Goal: Information Seeking & Learning: Learn about a topic

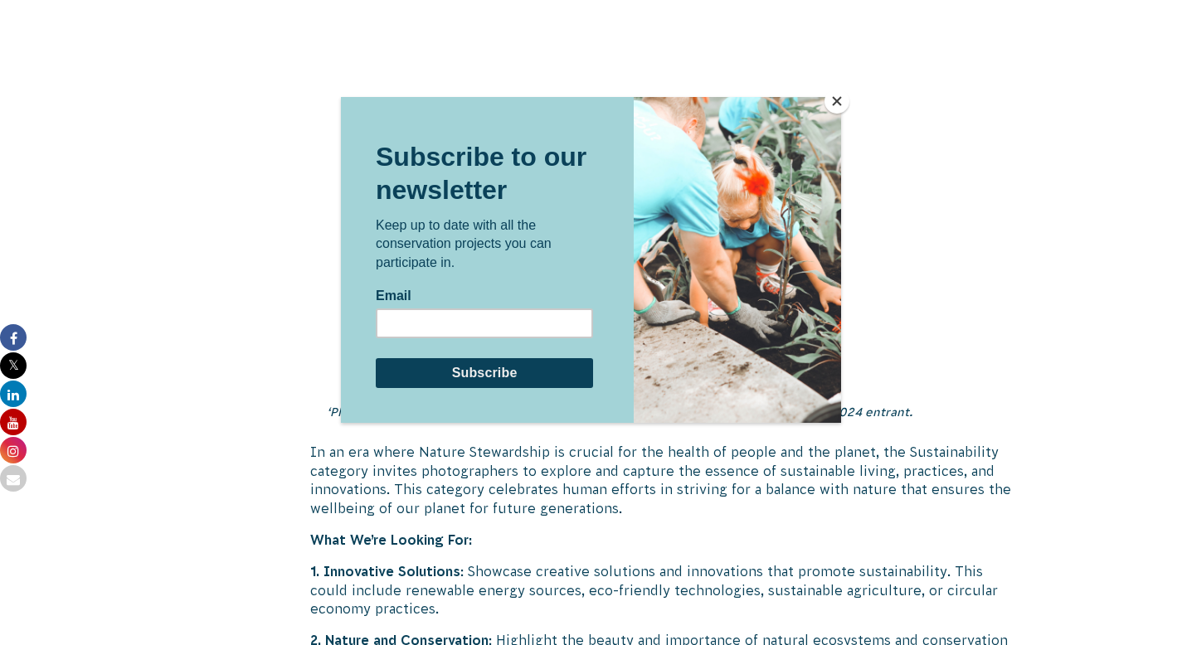
scroll to position [3958, 0]
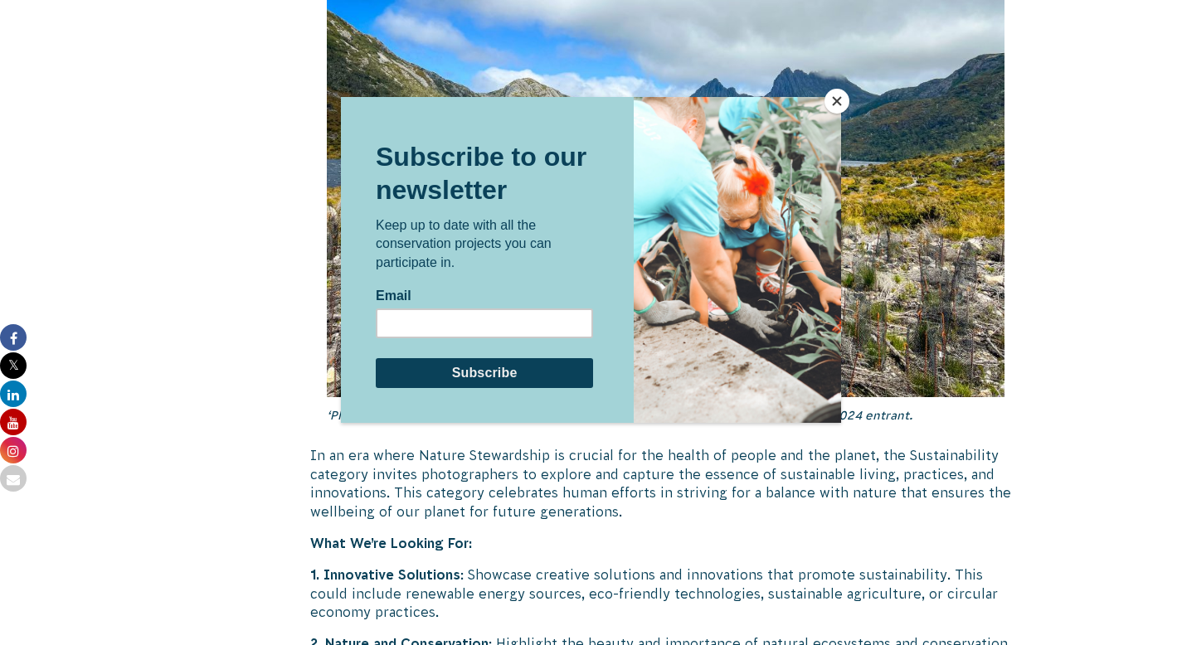
click at [835, 92] on button "Close" at bounding box center [836, 101] width 25 height 25
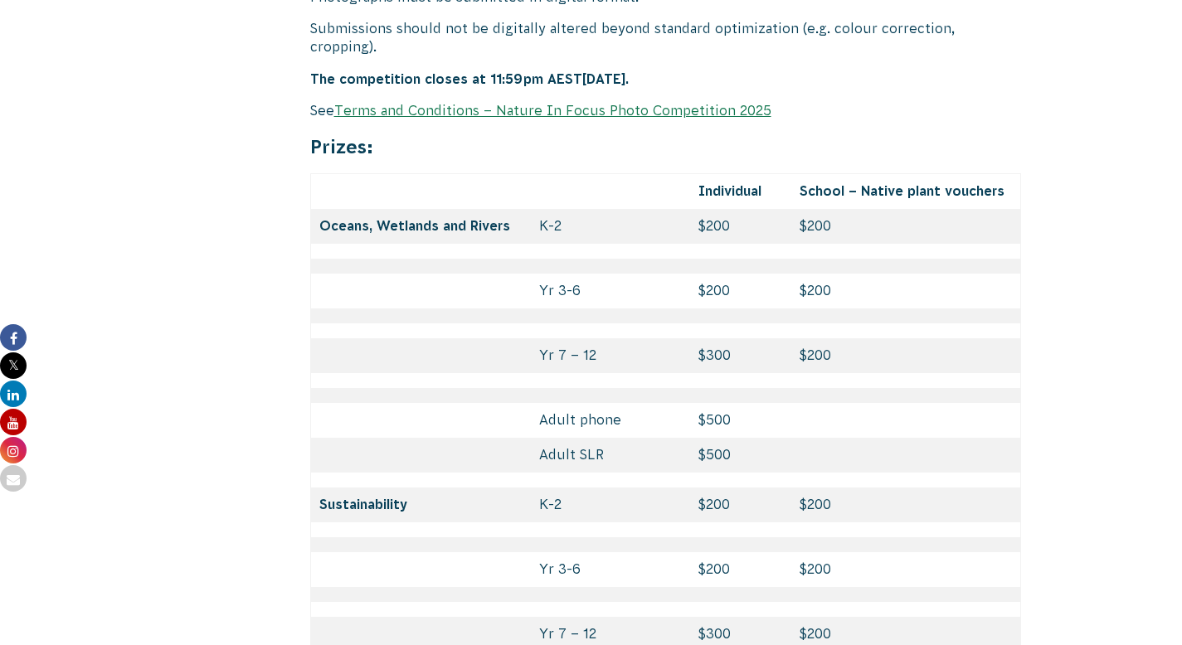
scroll to position [7052, 0]
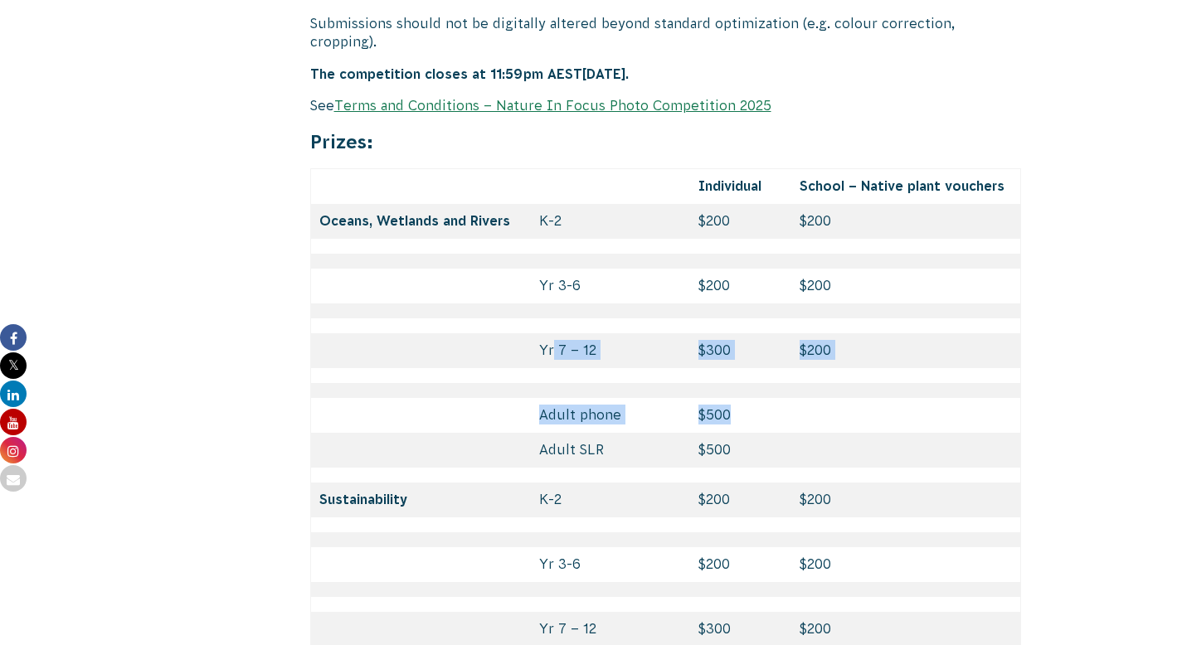
drag, startPoint x: 551, startPoint y: 371, endPoint x: 843, endPoint y: 419, distance: 295.7
click at [843, 398] on td at bounding box center [906, 390] width 230 height 15
drag, startPoint x: 882, startPoint y: 370, endPoint x: 429, endPoint y: 362, distance: 453.6
click at [425, 362] on tr "Yr 7 – 12 $300 $200" at bounding box center [665, 350] width 711 height 35
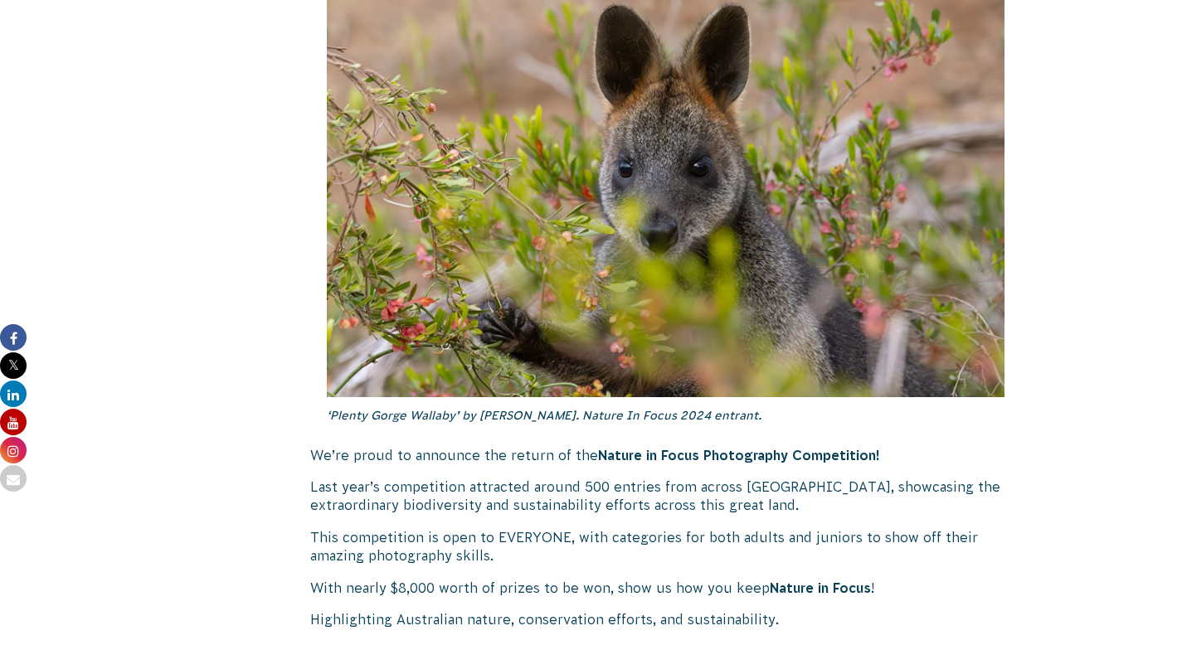
scroll to position [560, 0]
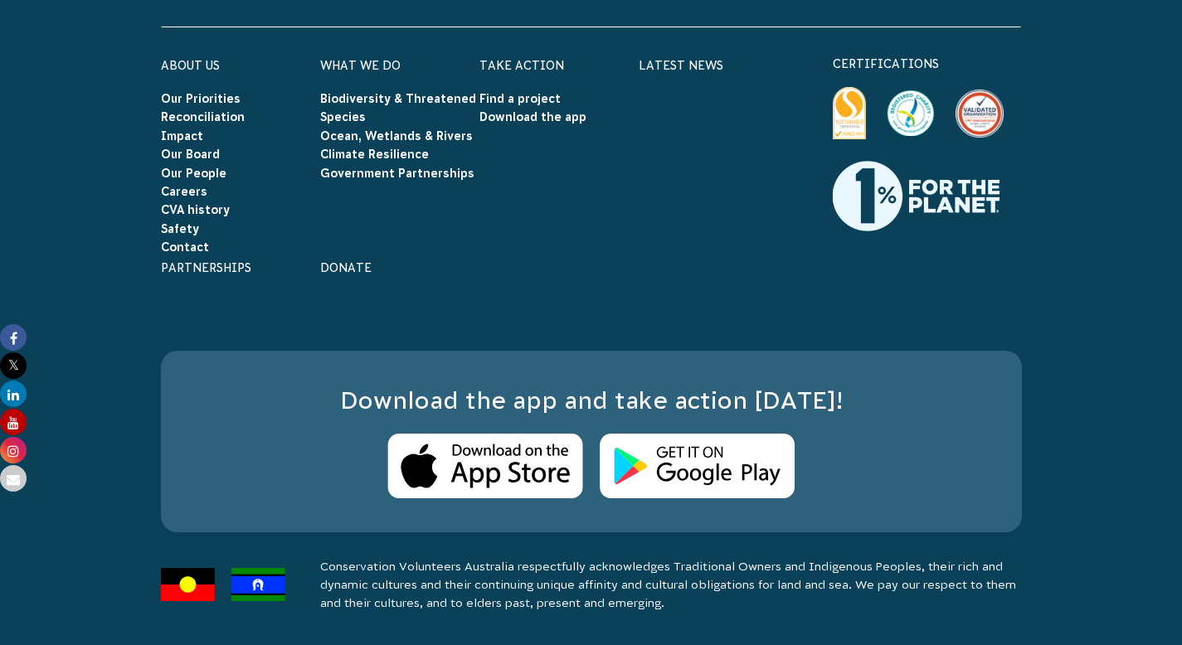
scroll to position [12606, 0]
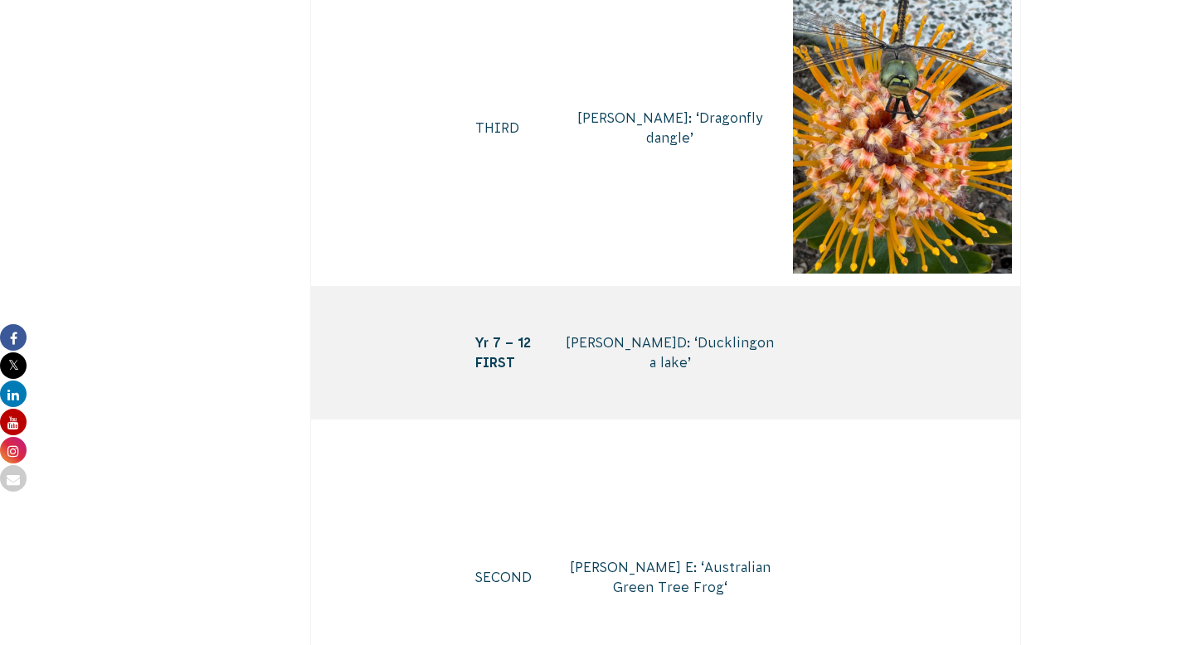
scroll to position [9110, 0]
